Goal: Task Accomplishment & Management: Complete application form

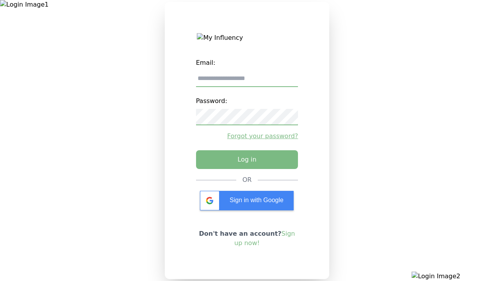
click at [247, 82] on input "email" at bounding box center [247, 79] width 102 height 16
type input "**********"
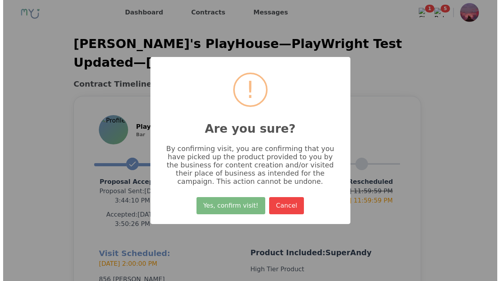
scroll to position [186, 0]
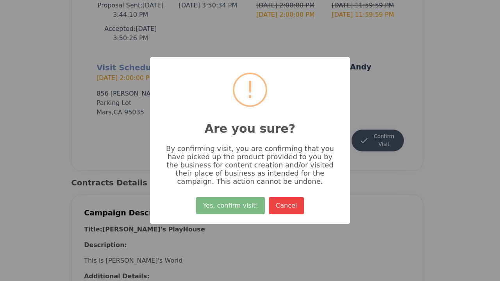
click at [232, 209] on button "Yes, confirm visit!" at bounding box center [230, 205] width 69 height 17
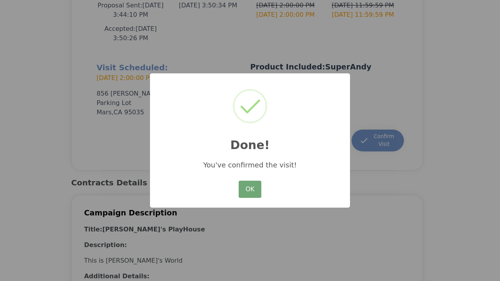
click at [250, 190] on button "OK" at bounding box center [250, 189] width 23 height 17
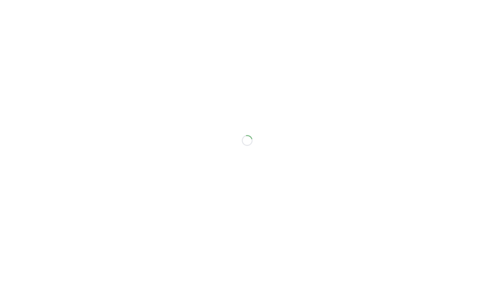
scroll to position [177, 0]
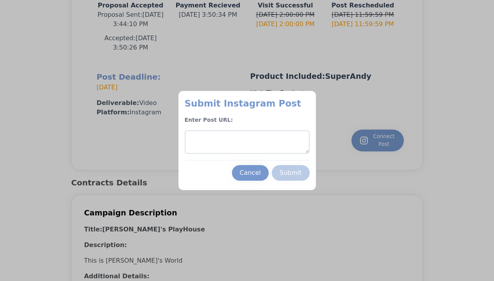
click at [247, 142] on textarea at bounding box center [247, 141] width 125 height 23
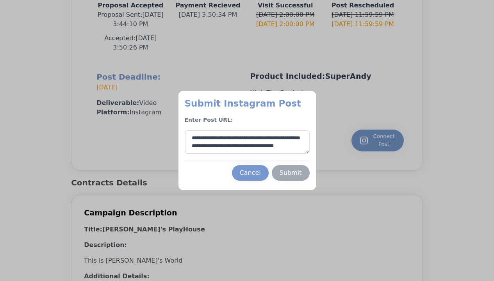
type textarea "**********"
click at [291, 173] on div "Submit" at bounding box center [291, 172] width 22 height 9
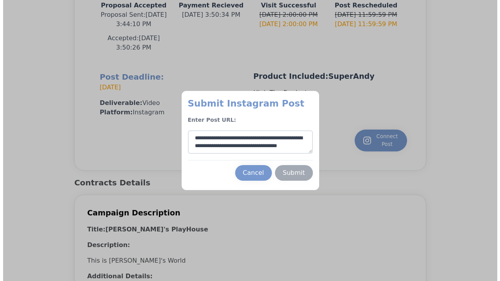
scroll to position [12, 0]
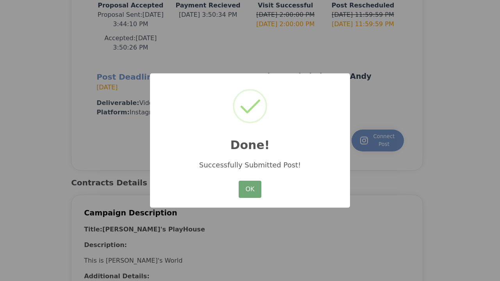
click at [250, 190] on button "OK" at bounding box center [250, 189] width 23 height 17
